Goal: Check status: Check status

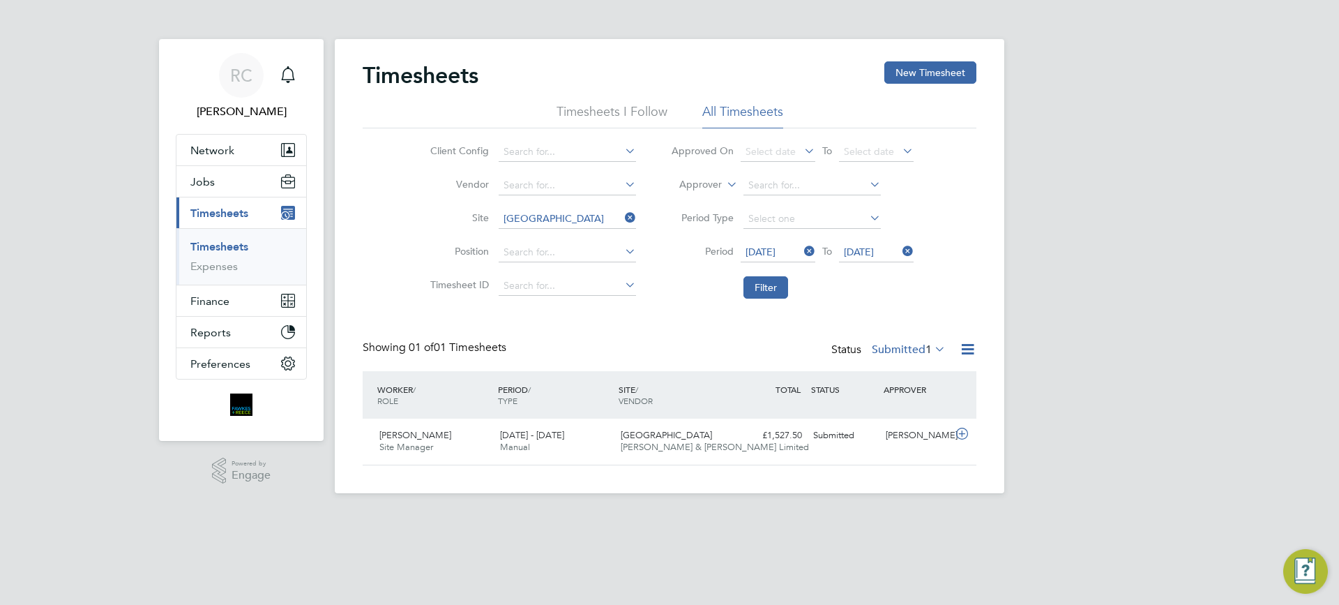
scroll to position [36, 121]
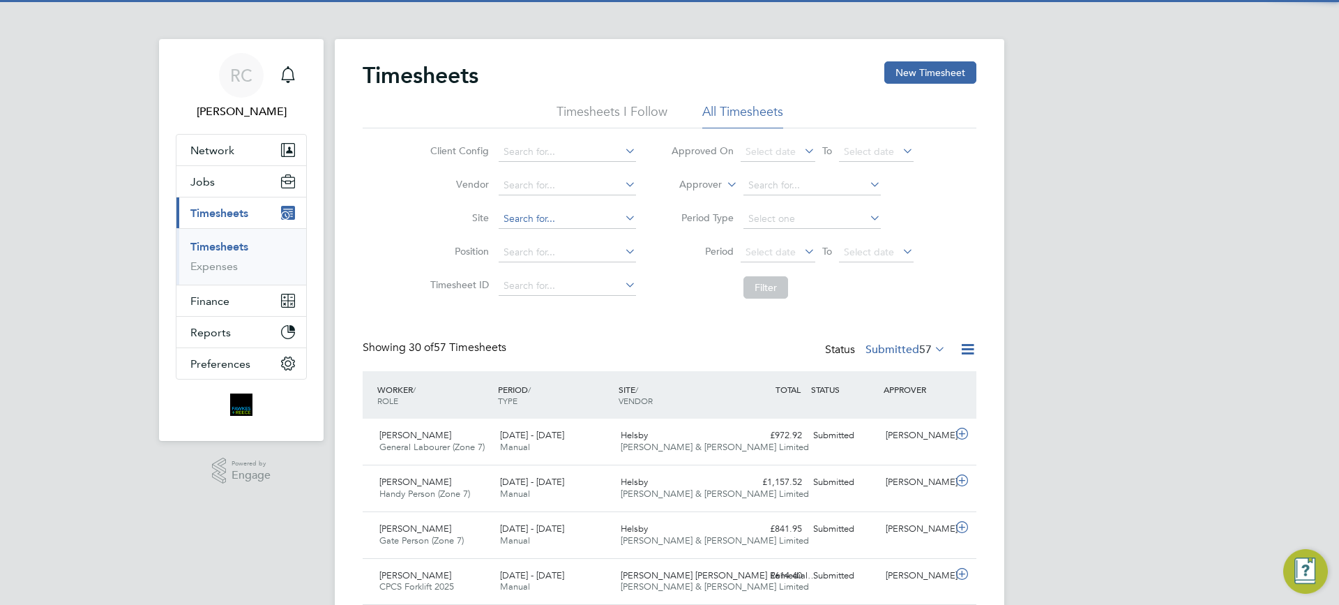
click at [539, 217] on input at bounding box center [567, 219] width 137 height 20
click at [546, 237] on li "[GEOGRAPHIC_DATA]" at bounding box center [566, 238] width 139 height 19
type input "[GEOGRAPHIC_DATA]"
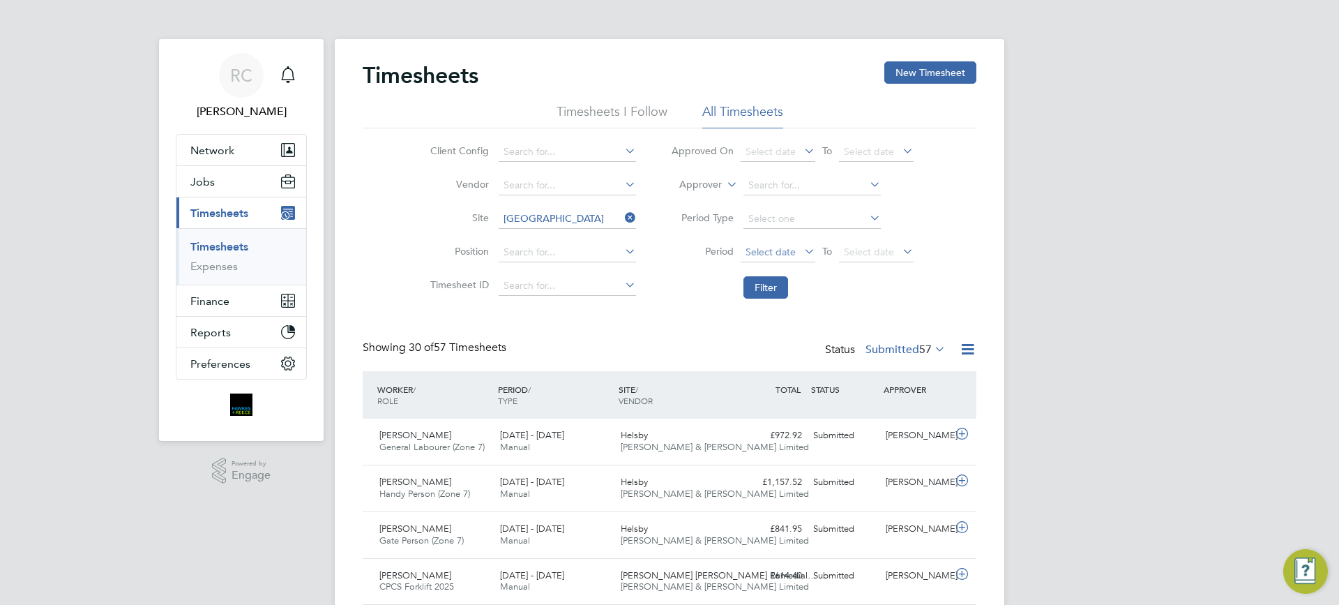
click at [773, 254] on span "Select date" at bounding box center [771, 252] width 50 height 13
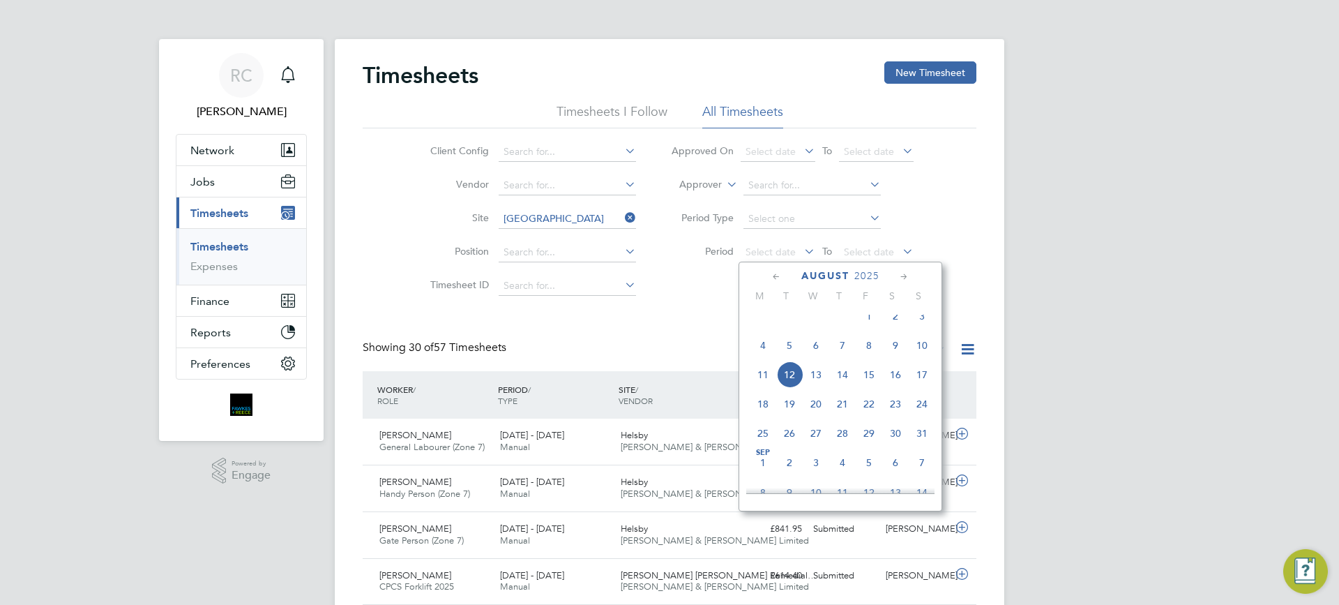
click at [762, 357] on span "4" at bounding box center [763, 345] width 27 height 27
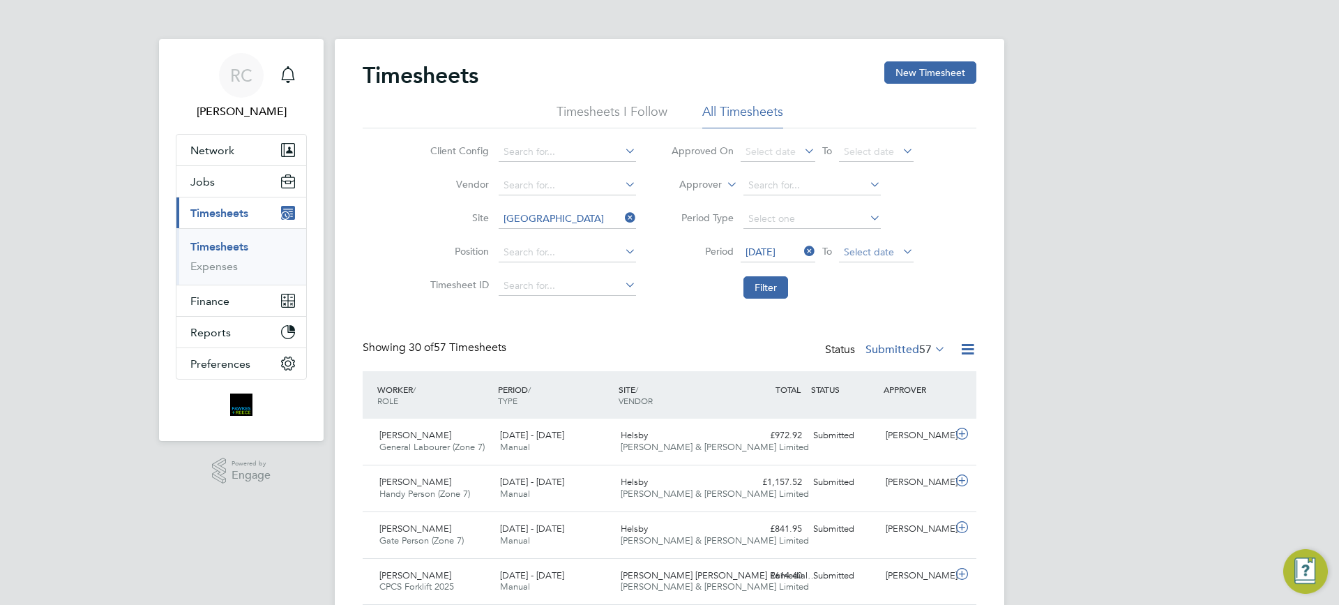
click at [866, 250] on span "Select date" at bounding box center [869, 252] width 50 height 13
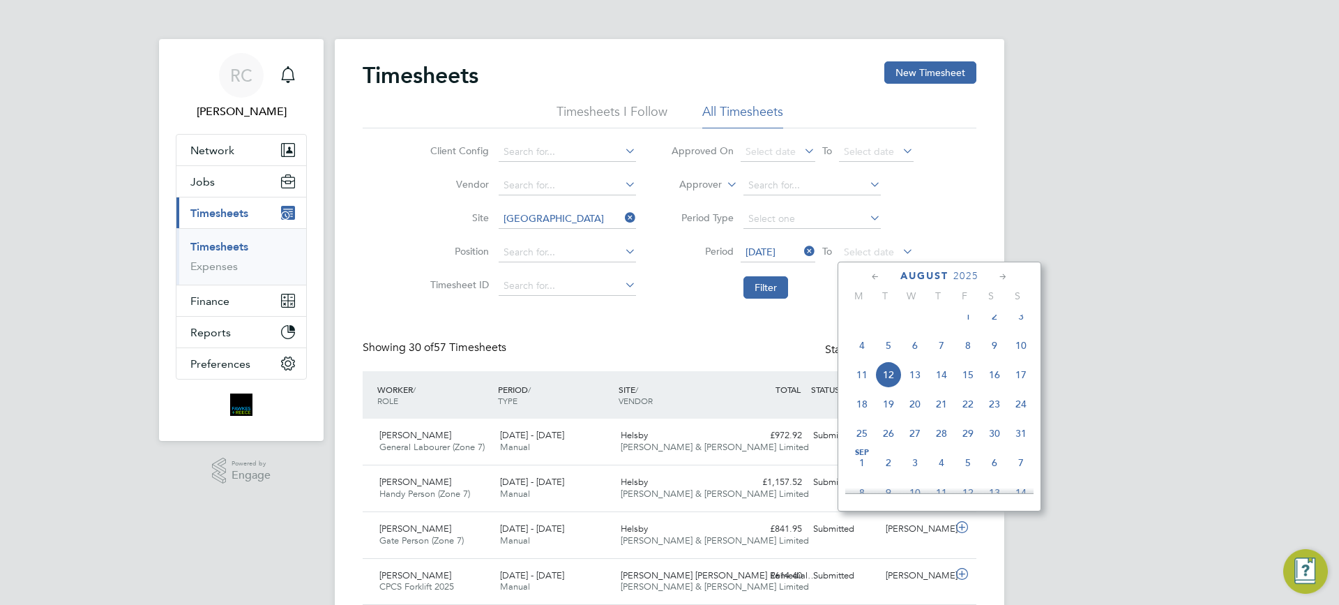
click at [1021, 359] on span "10" at bounding box center [1021, 345] width 27 height 27
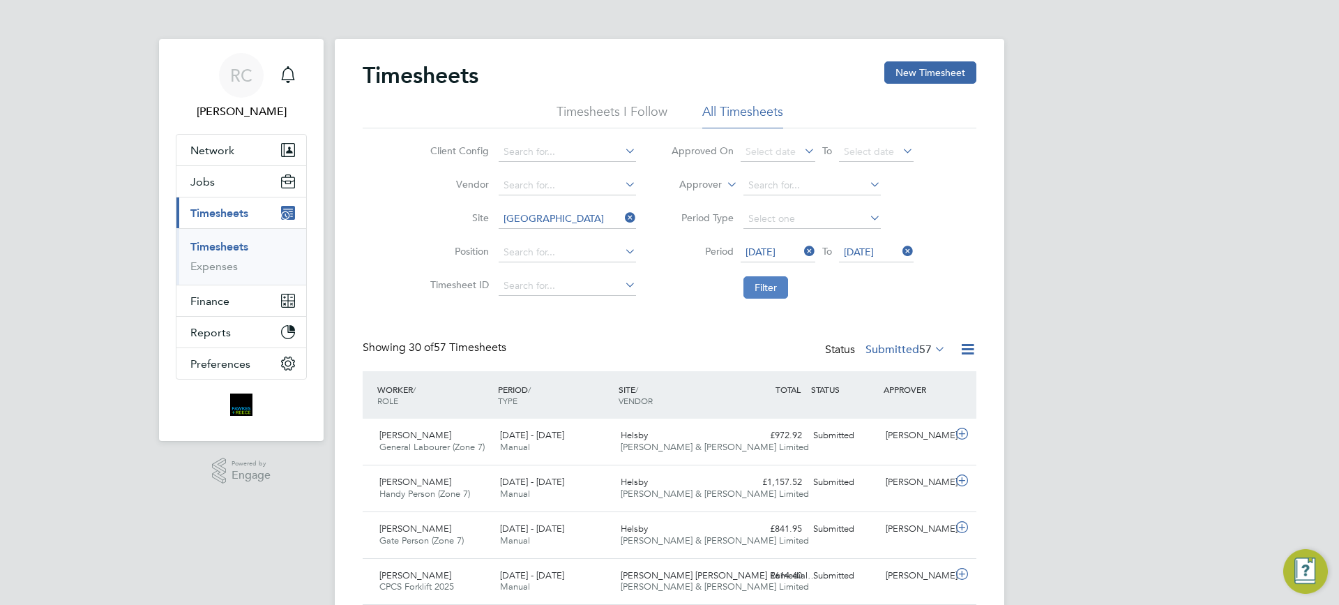
click at [768, 281] on button "Filter" at bounding box center [766, 287] width 45 height 22
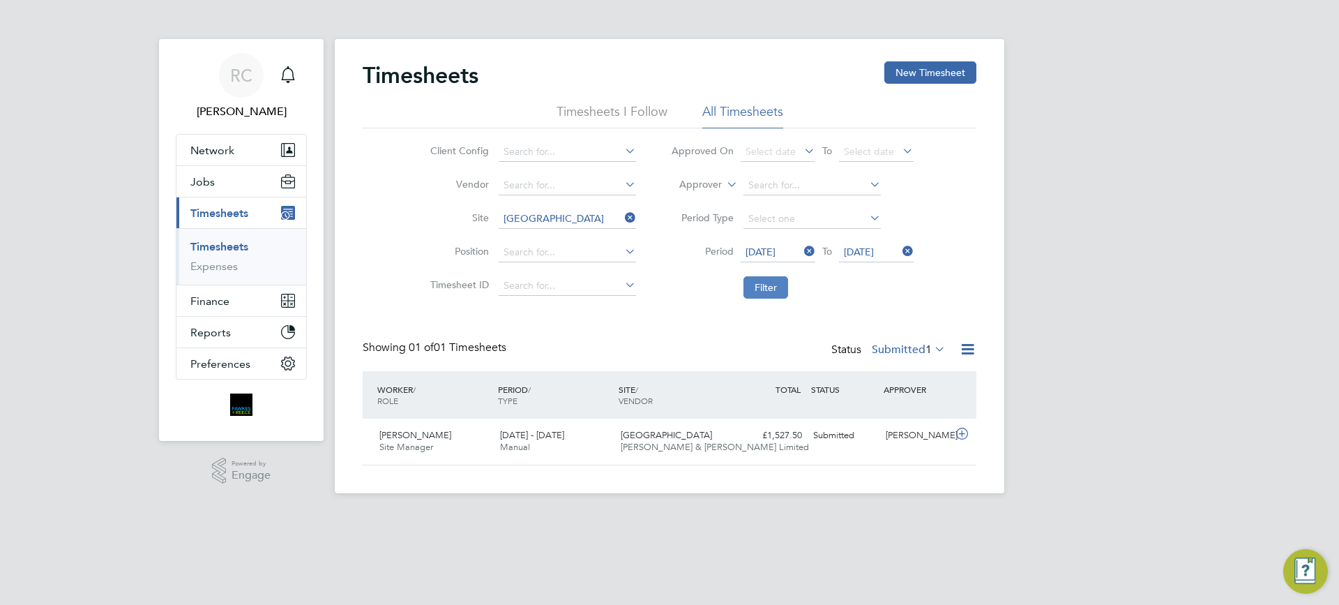
click at [772, 283] on button "Filter" at bounding box center [766, 287] width 45 height 22
click at [772, 284] on button "Filter" at bounding box center [766, 287] width 45 height 22
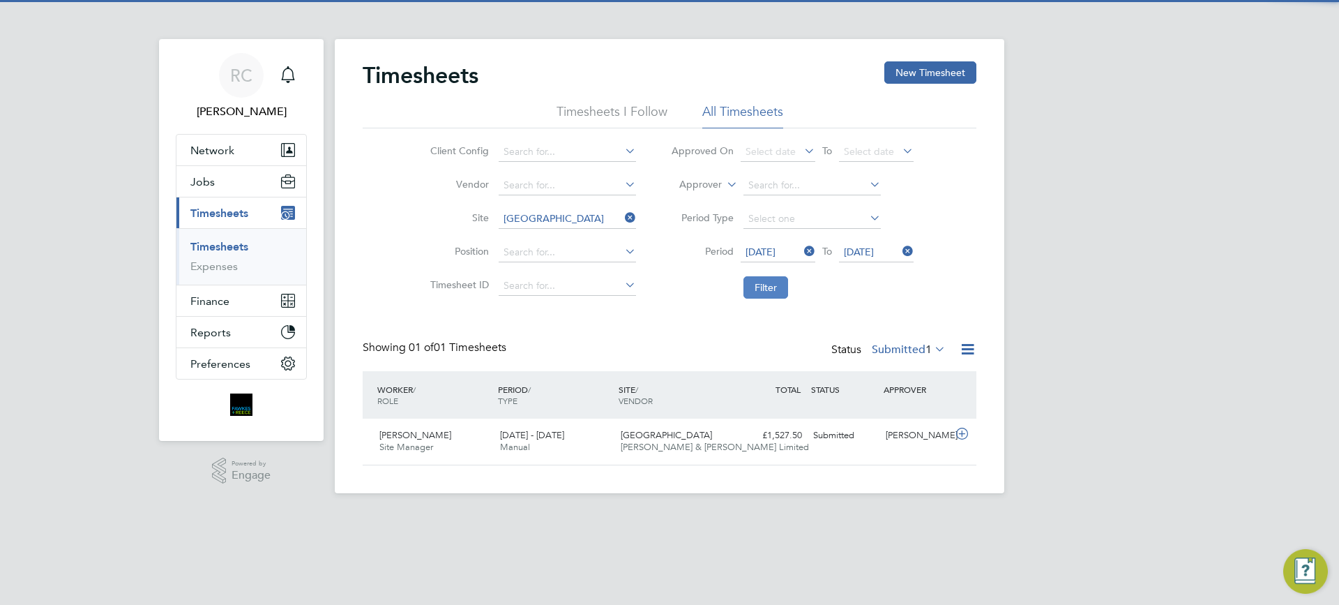
click at [772, 284] on button "Filter" at bounding box center [766, 287] width 45 height 22
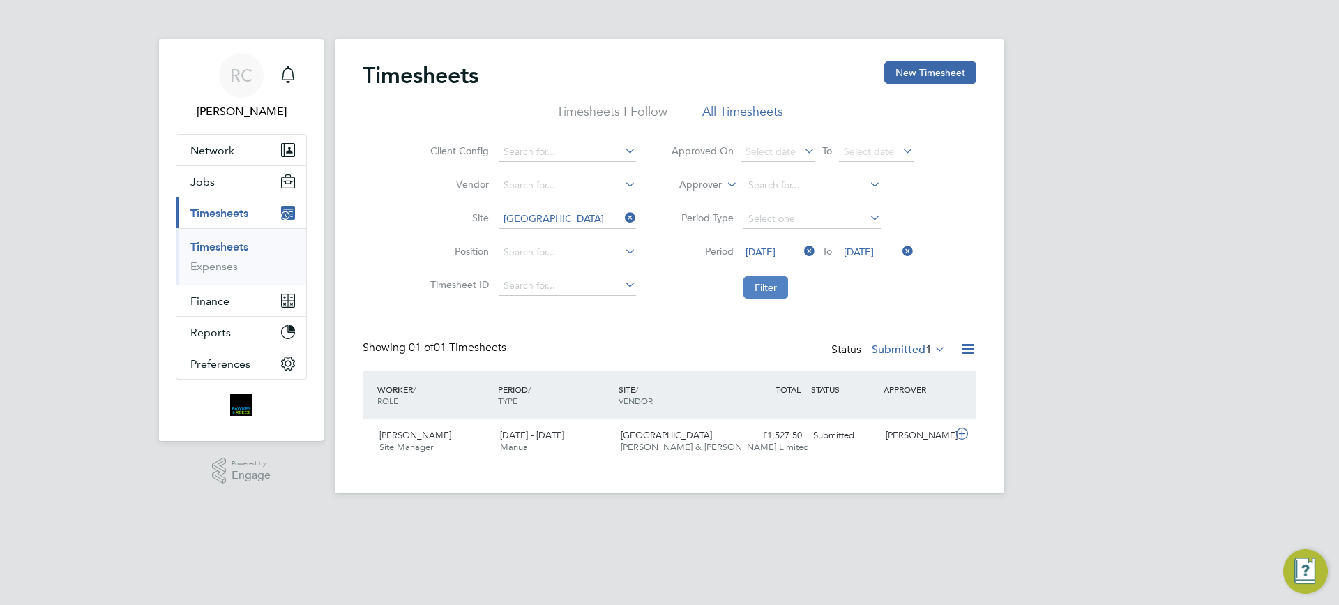
click at [772, 284] on button "Filter" at bounding box center [766, 287] width 45 height 22
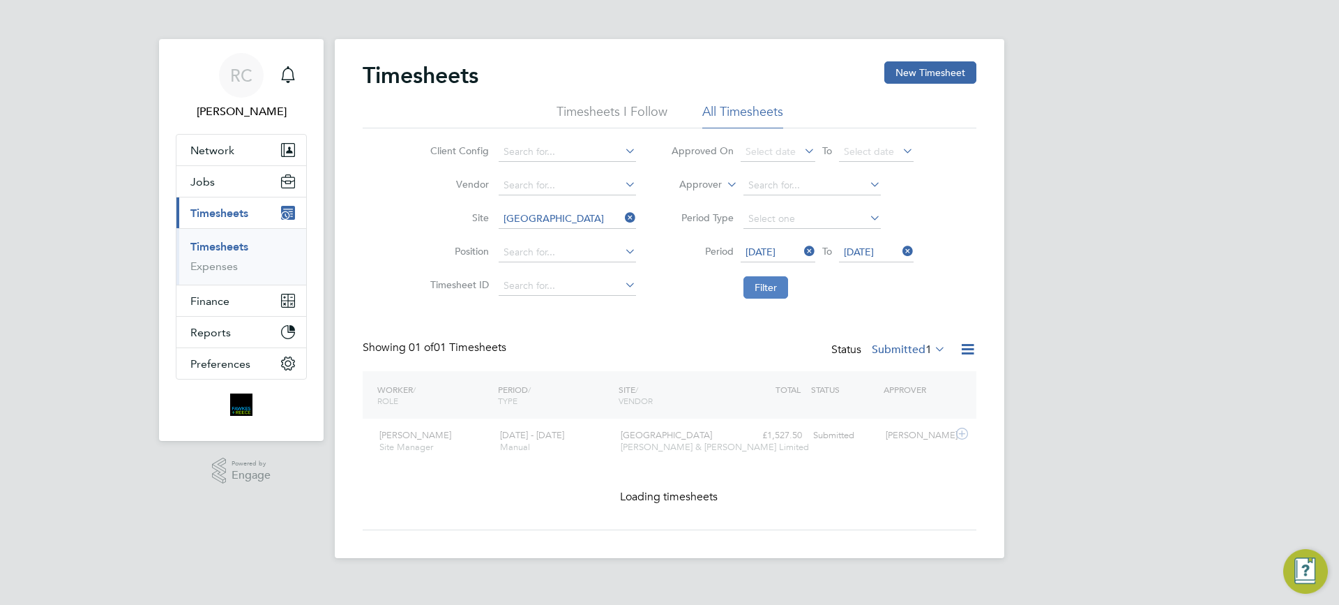
click at [772, 284] on button "Filter" at bounding box center [766, 287] width 45 height 22
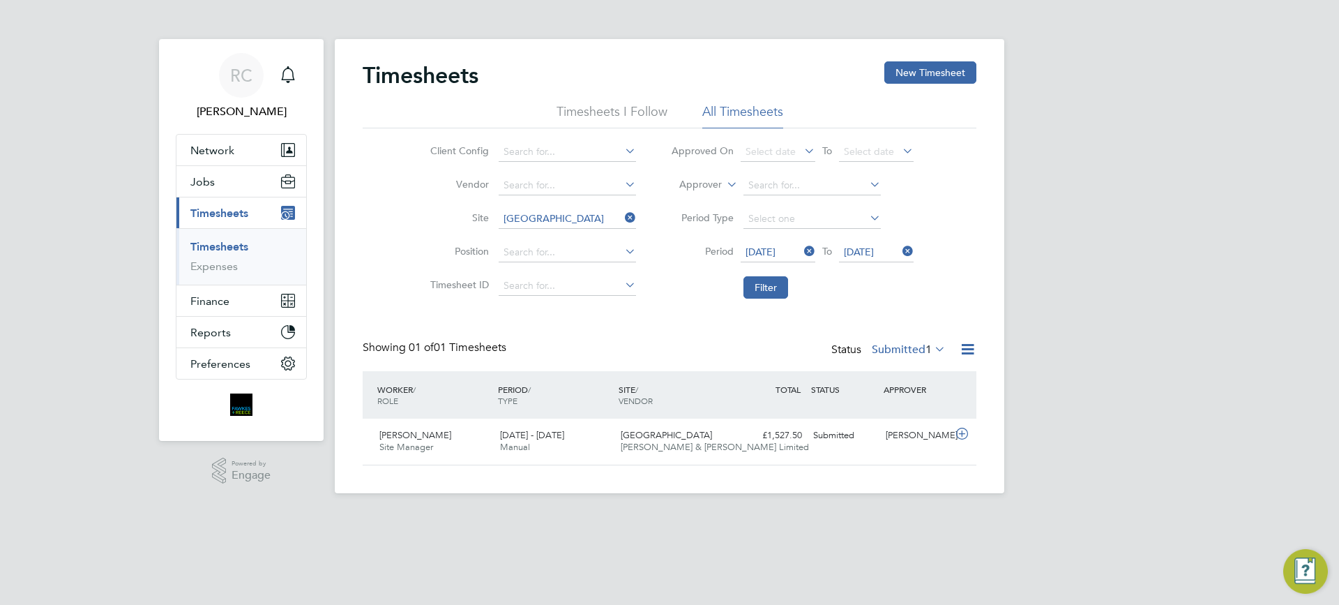
scroll to position [36, 121]
click at [891, 350] on label "Submitted 1" at bounding box center [909, 350] width 74 height 14
click at [942, 301] on div "Client Config Vendor Site [GEOGRAPHIC_DATA] Position Timesheet ID Approved On S…" at bounding box center [670, 216] width 614 height 177
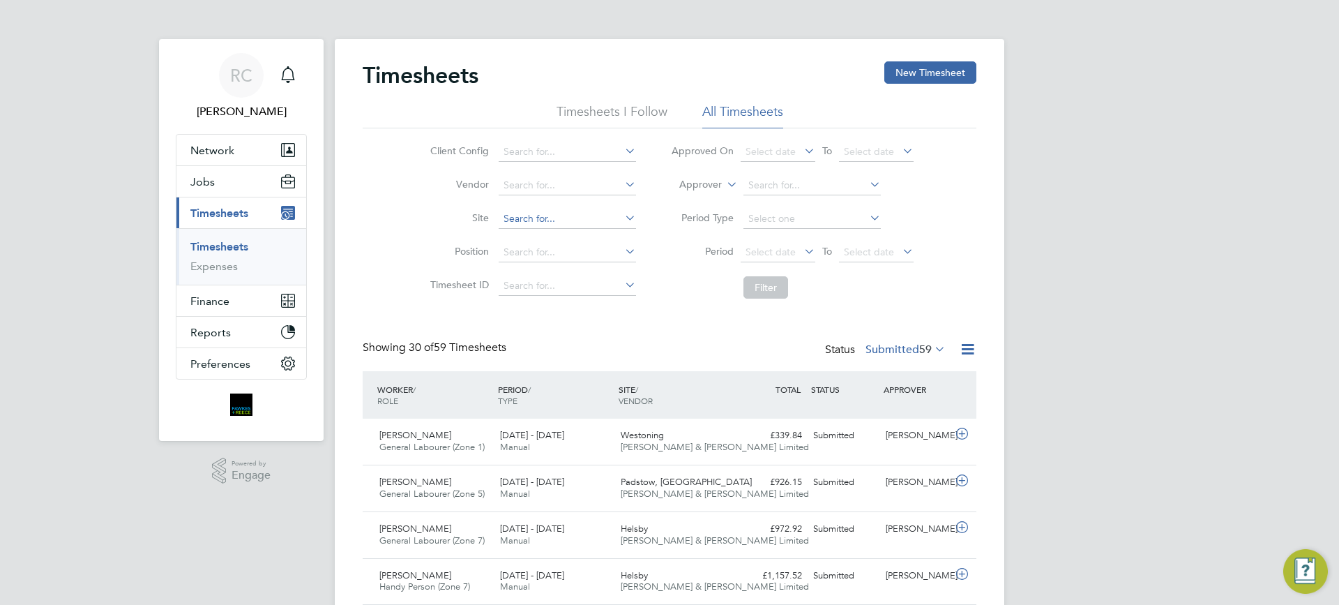
click at [520, 218] on input at bounding box center [567, 219] width 137 height 20
click at [560, 237] on li "Glenvale Park" at bounding box center [566, 238] width 139 height 19
type input "[GEOGRAPHIC_DATA]"
click at [770, 251] on span "Select date" at bounding box center [771, 252] width 50 height 13
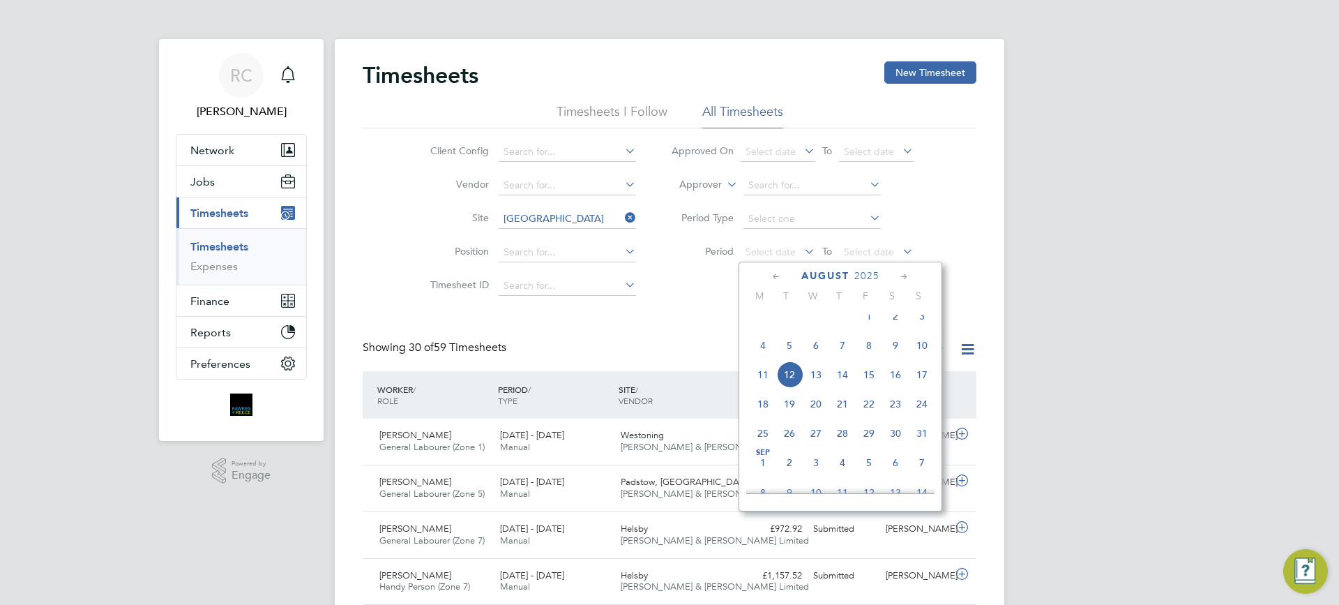
click at [759, 357] on span "4" at bounding box center [763, 345] width 27 height 27
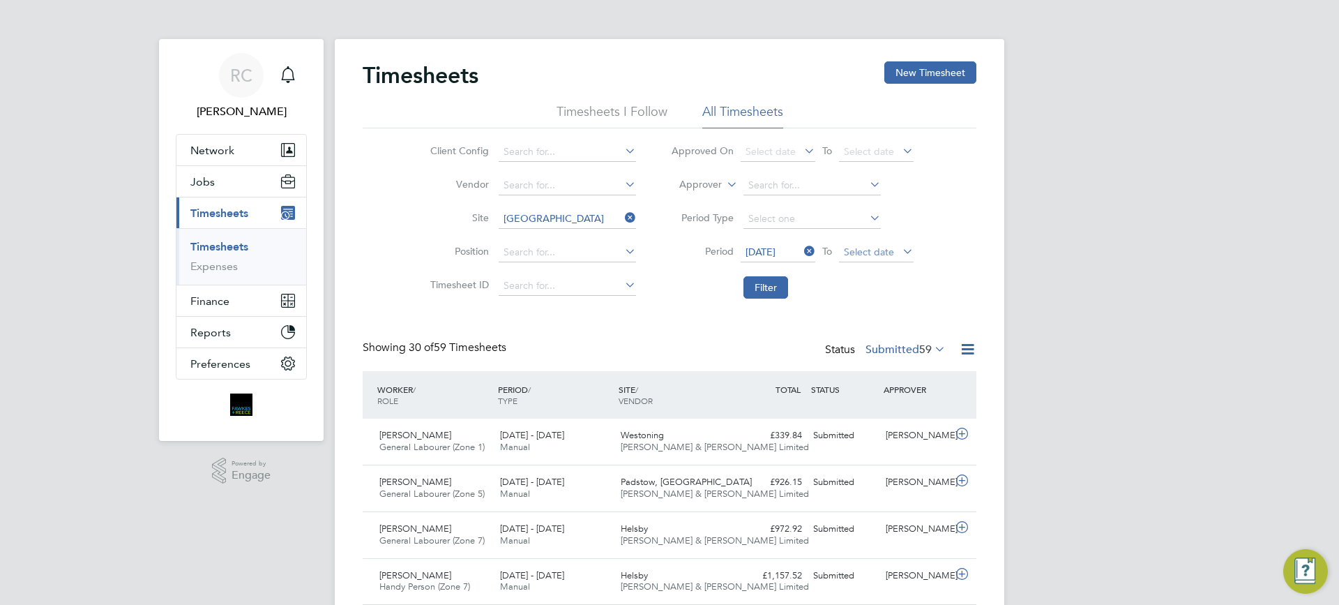
click at [855, 252] on span "Select date" at bounding box center [869, 252] width 50 height 13
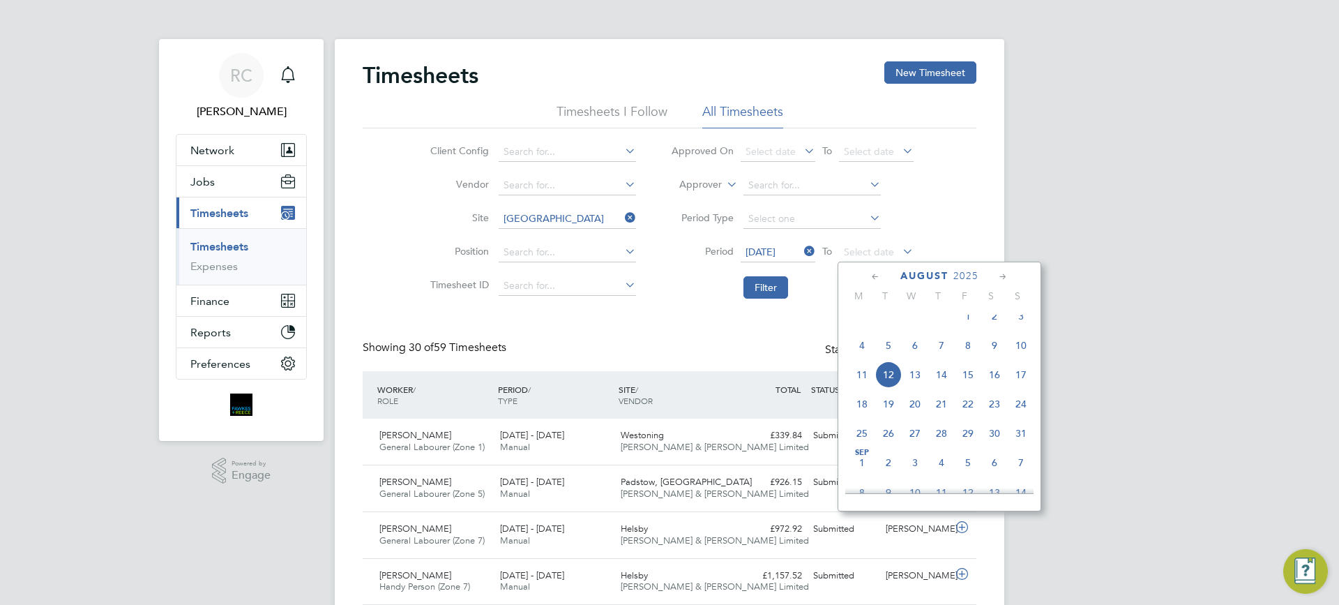
click at [1025, 358] on span "10" at bounding box center [1021, 345] width 27 height 27
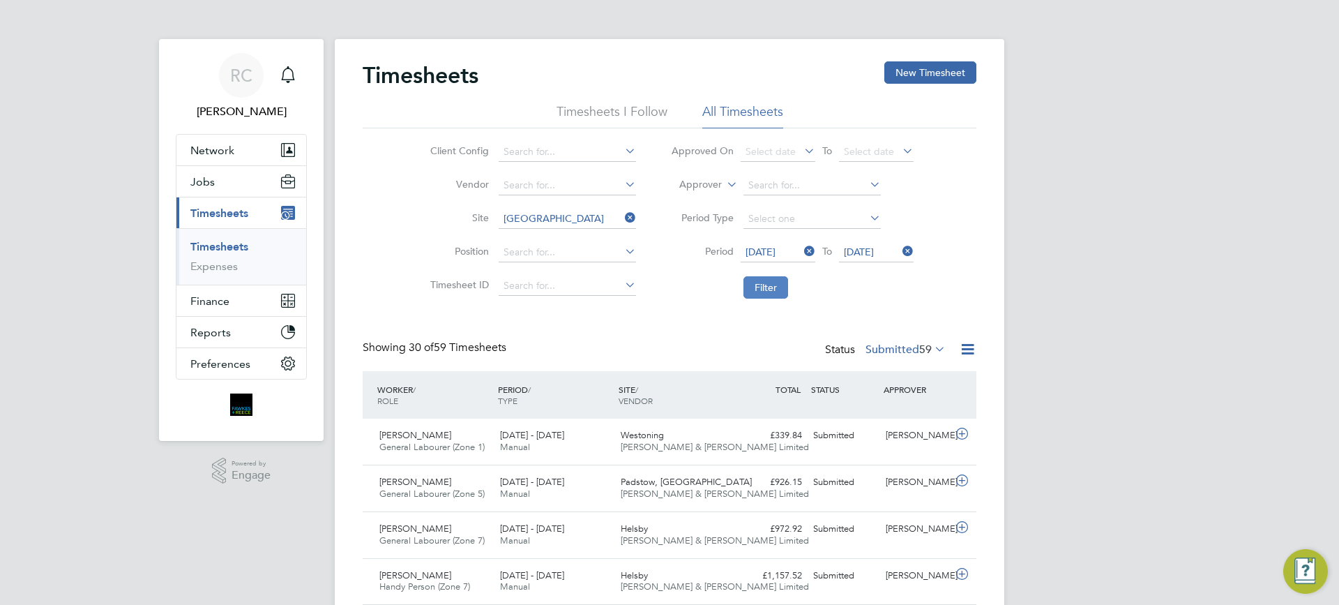
click at [773, 290] on button "Filter" at bounding box center [766, 287] width 45 height 22
